Goal: Task Accomplishment & Management: Use online tool/utility

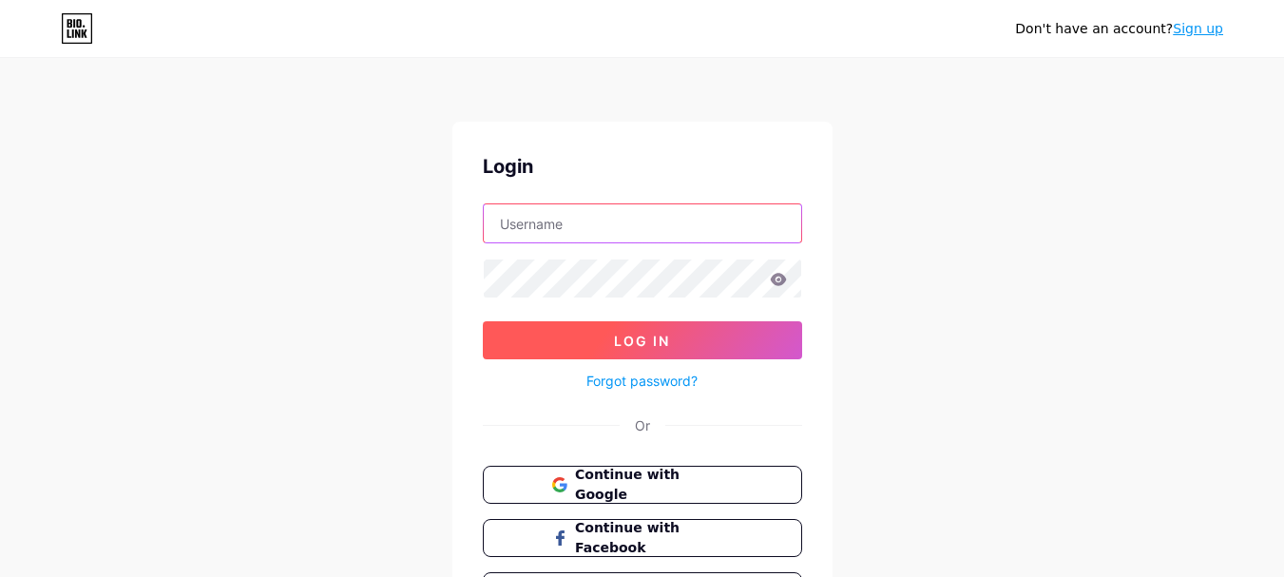
type input "specstudiouk"
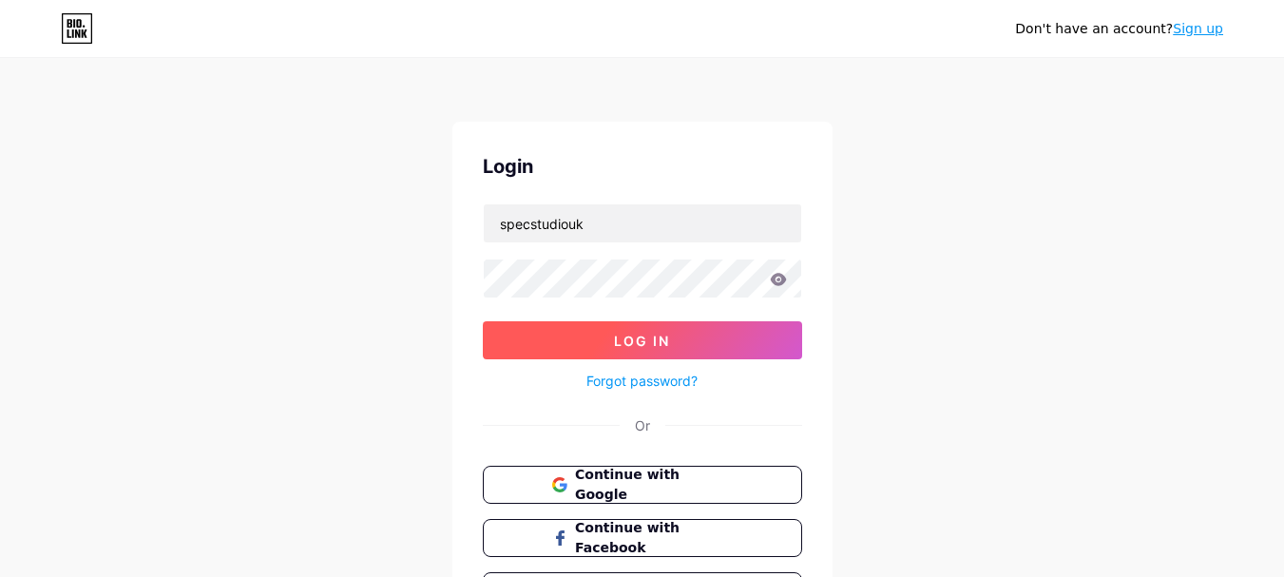
click at [564, 340] on button "Log In" at bounding box center [642, 340] width 319 height 38
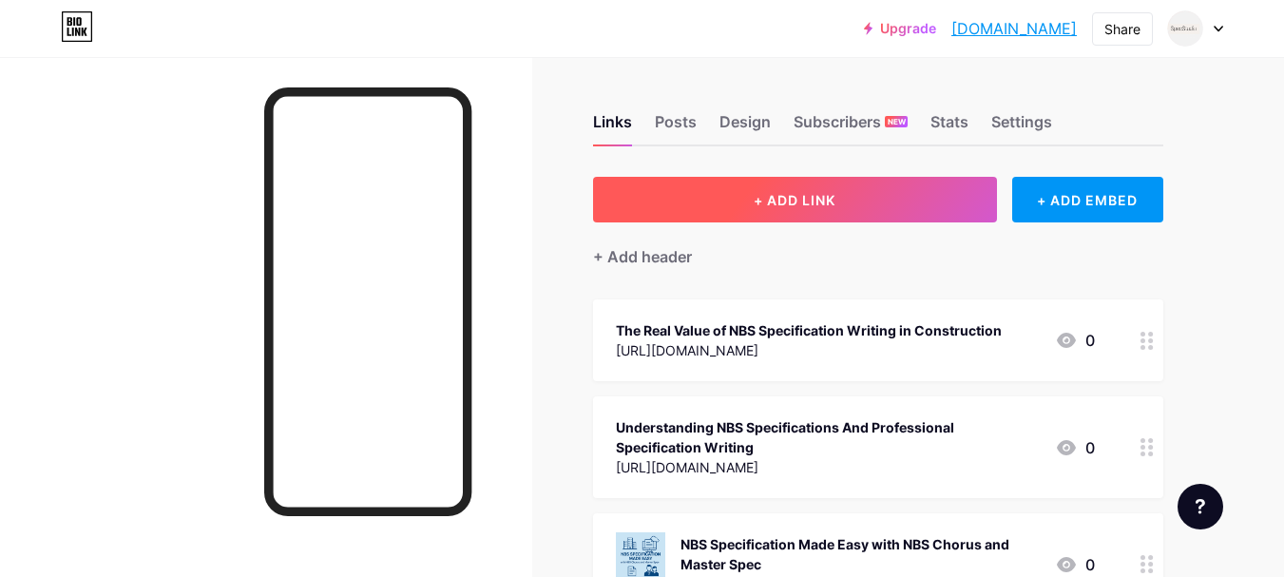
click at [785, 208] on button "+ ADD LINK" at bounding box center [795, 200] width 404 height 46
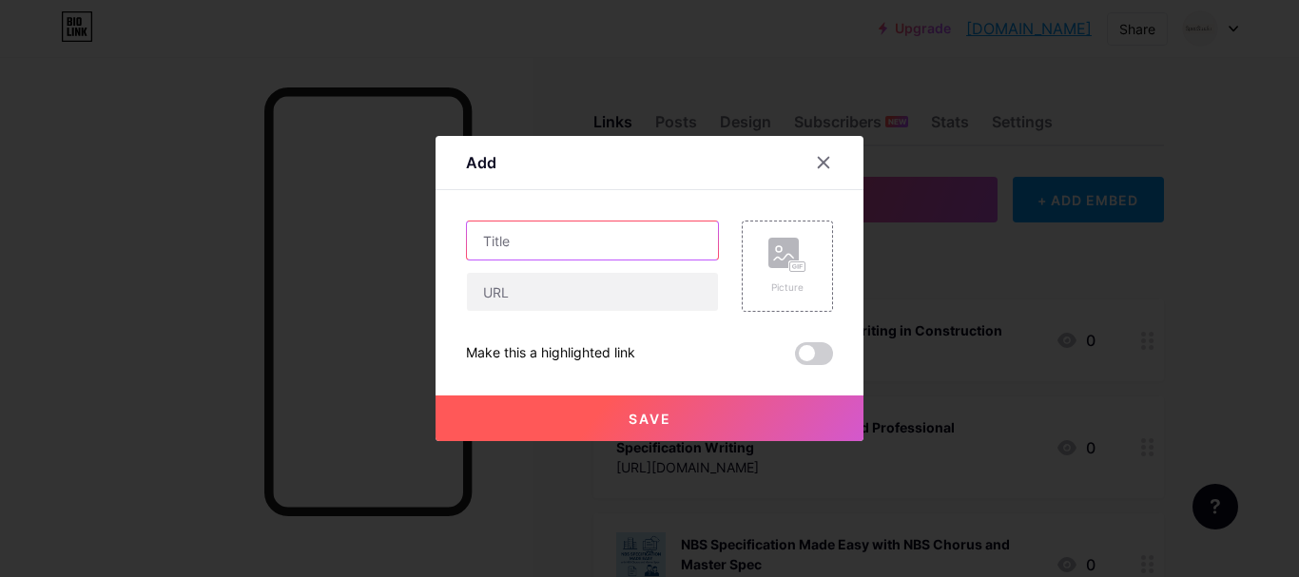
click at [487, 241] on input "text" at bounding box center [592, 241] width 251 height 38
paste input "What Are Specifications in Building Construction?"
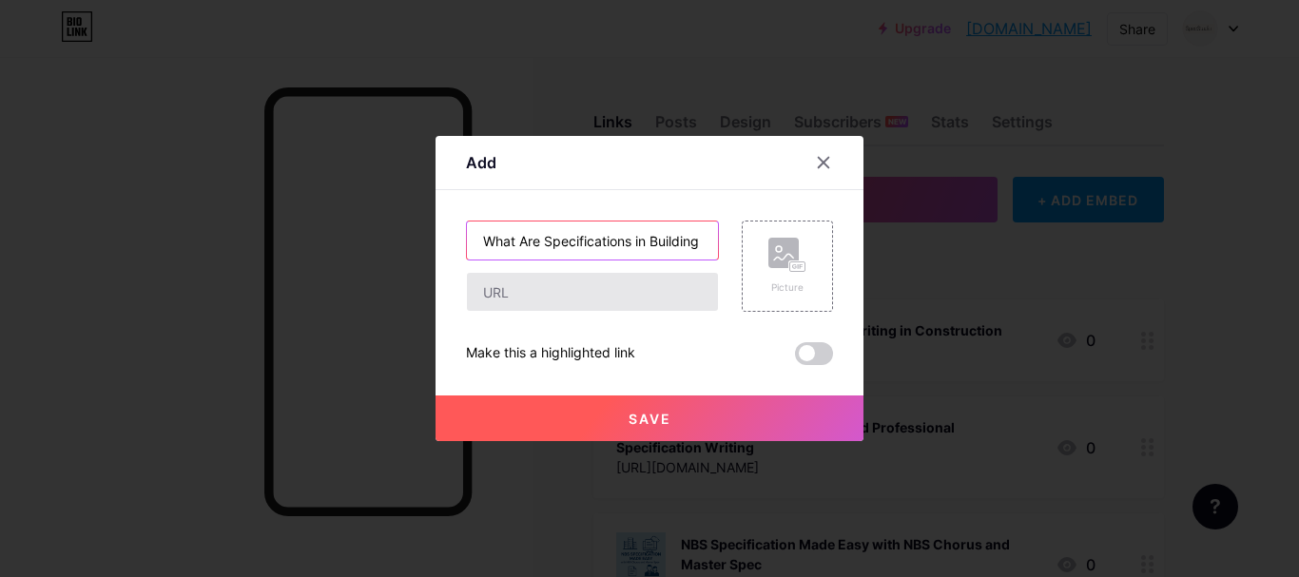
scroll to position [0, 91]
type input "What Are Specifications in Building Construction?"
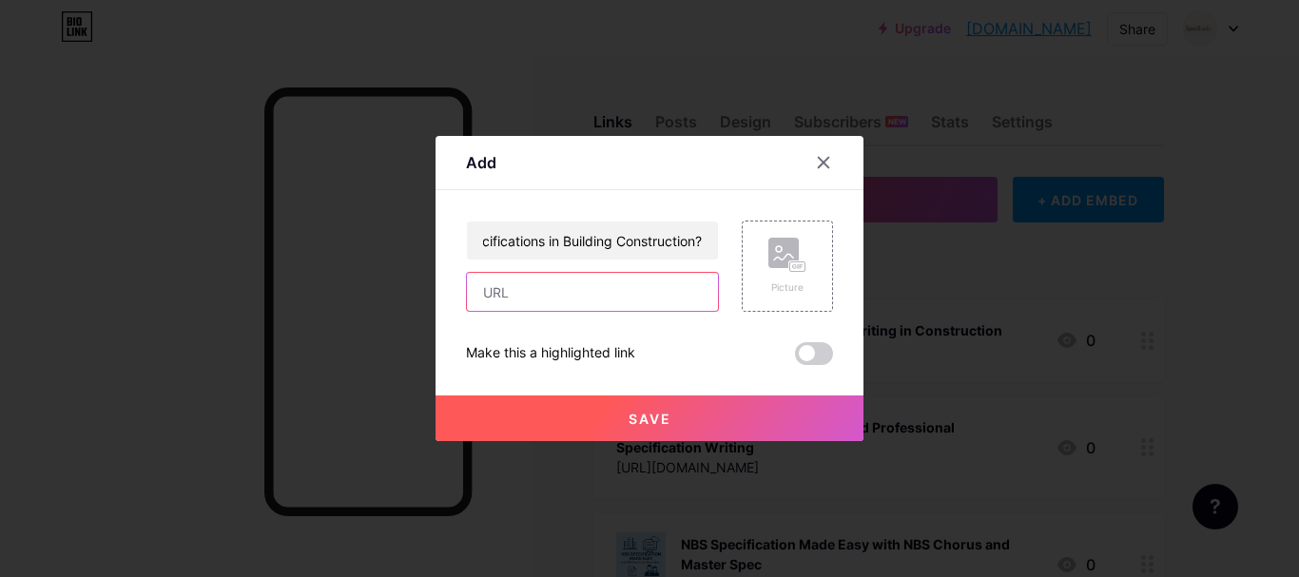
scroll to position [0, 0]
click at [566, 310] on input "text" at bounding box center [592, 292] width 251 height 38
paste input "https://specstudiouk.weebly.com/blog/what-are-specifications-in-building-constr…"
type input "https://specstudiouk.weebly.com/blog/what-are-specifications-in-building-constr…"
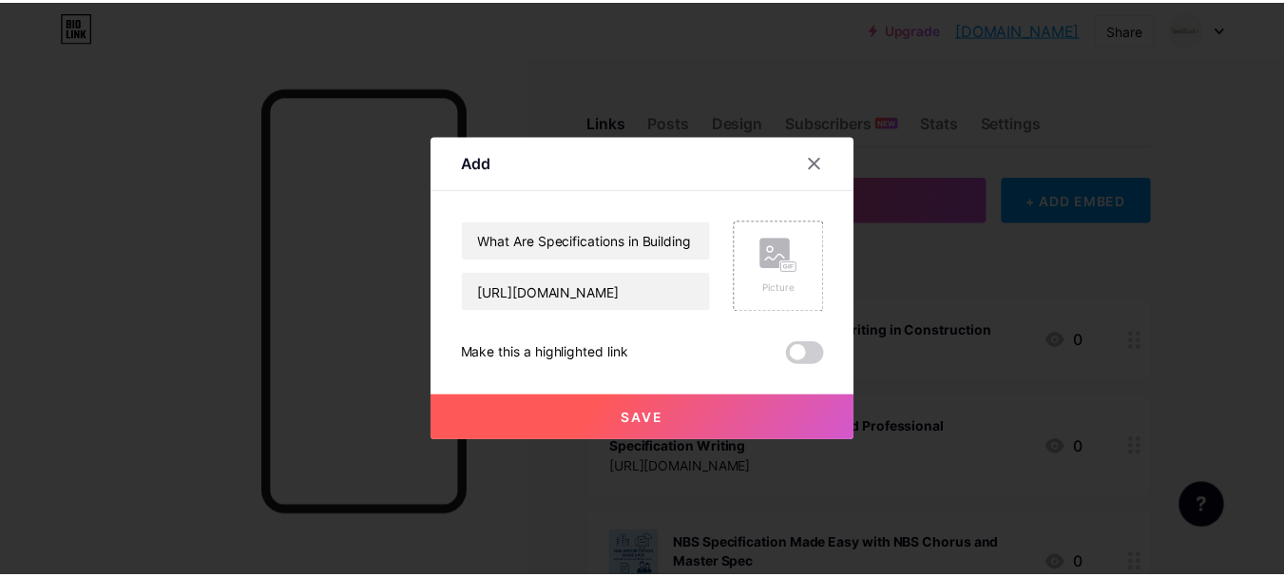
scroll to position [0, 0]
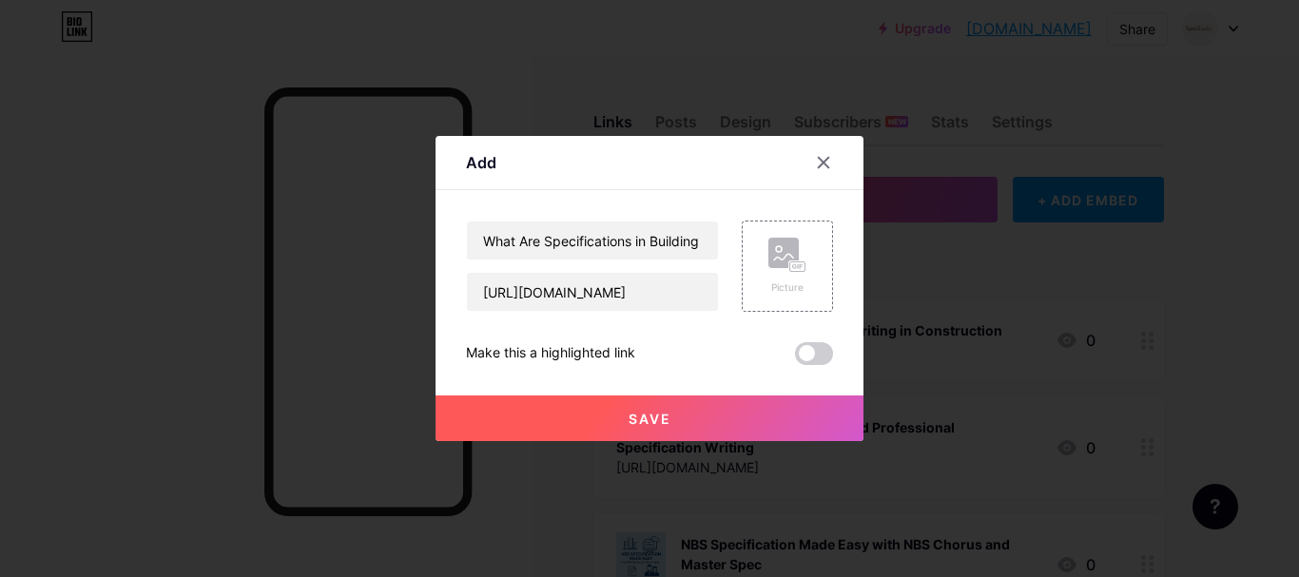
click at [620, 422] on button "Save" at bounding box center [649, 418] width 428 height 46
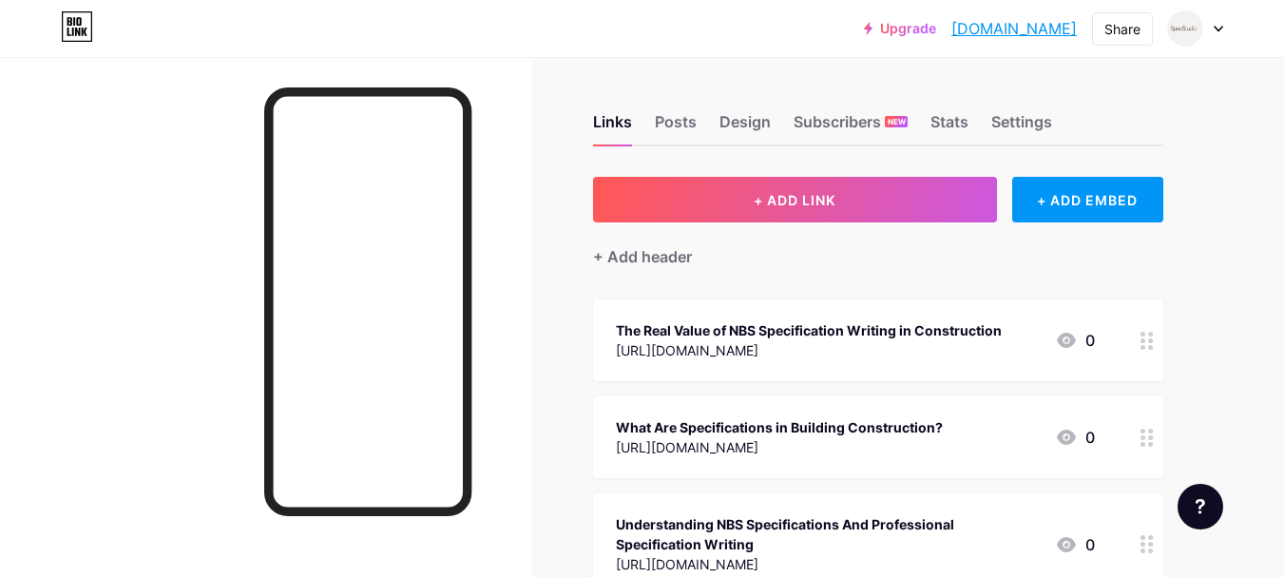
click at [1002, 26] on link "[DOMAIN_NAME]" at bounding box center [1014, 28] width 125 height 23
